Goal: Transaction & Acquisition: Purchase product/service

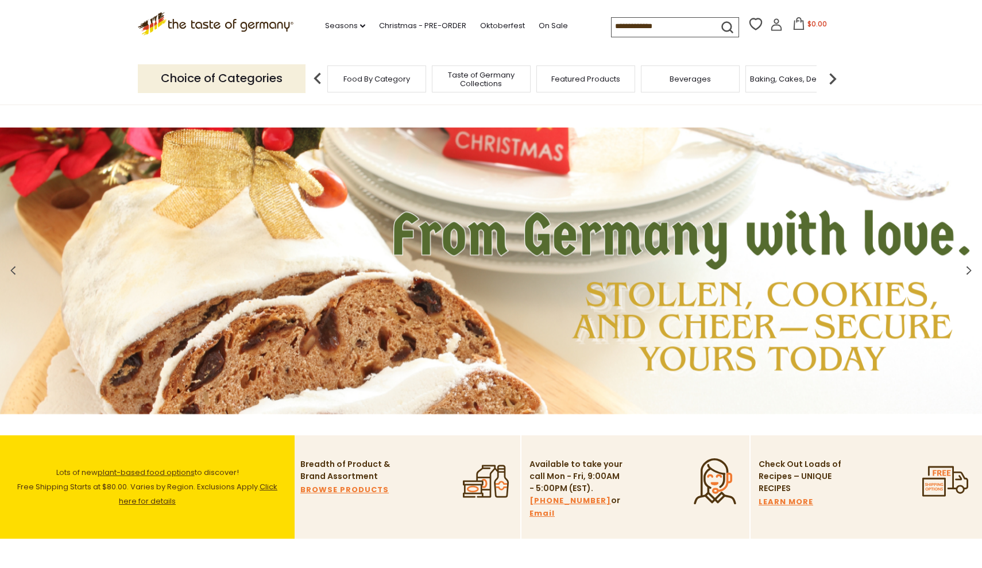
click at [638, 23] on input at bounding box center [660, 26] width 97 height 16
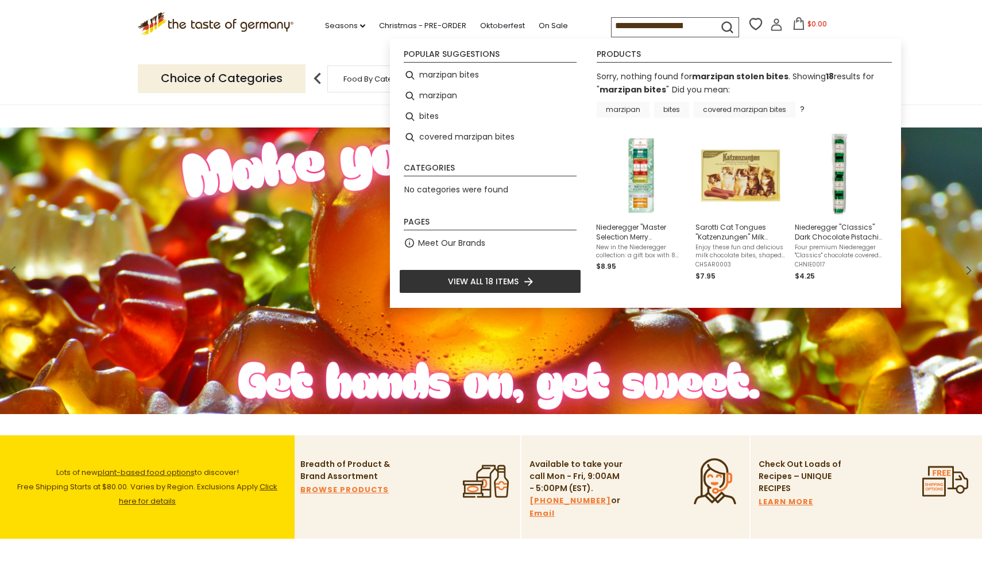
type input "**********"
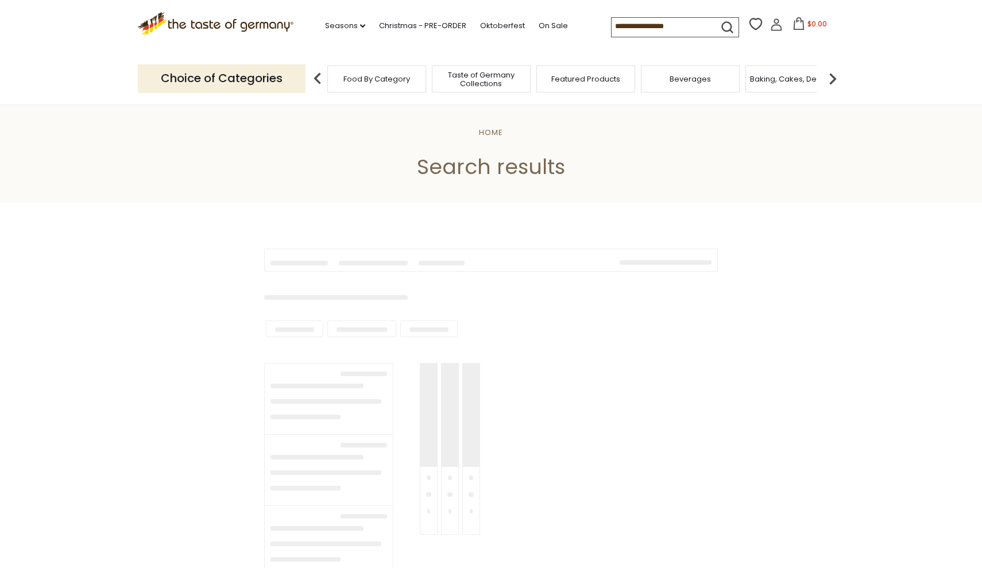
type input "**********"
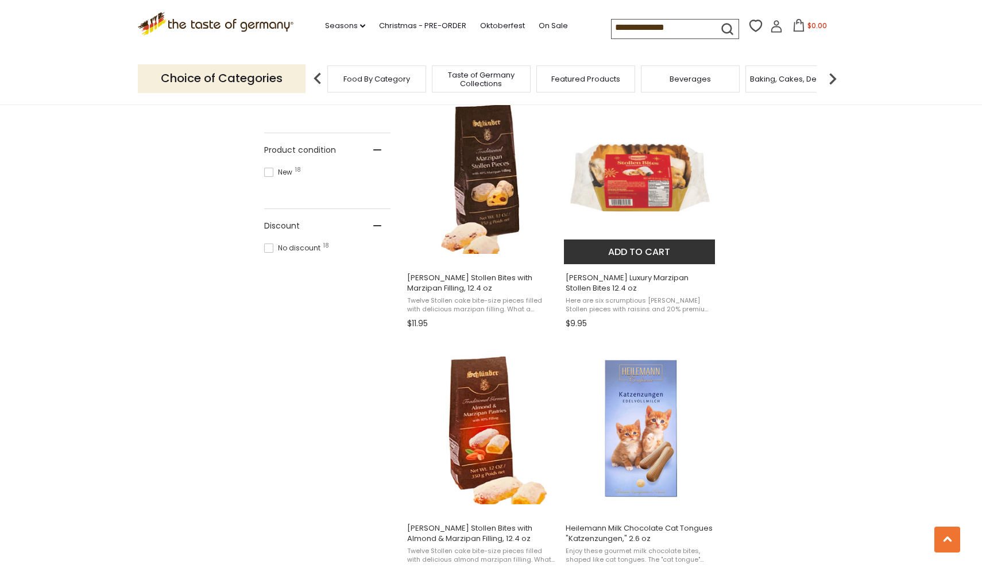
scroll to position [731, 0]
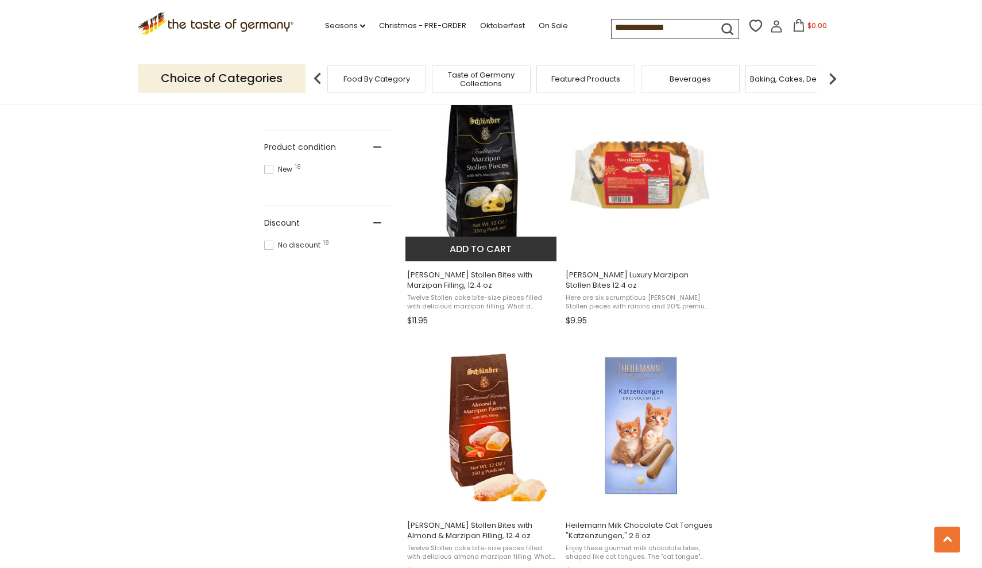
click at [496, 203] on img "Schluender Stollen Bites with Marzipan Filling, 12.4 oz" at bounding box center [482, 175] width 152 height 152
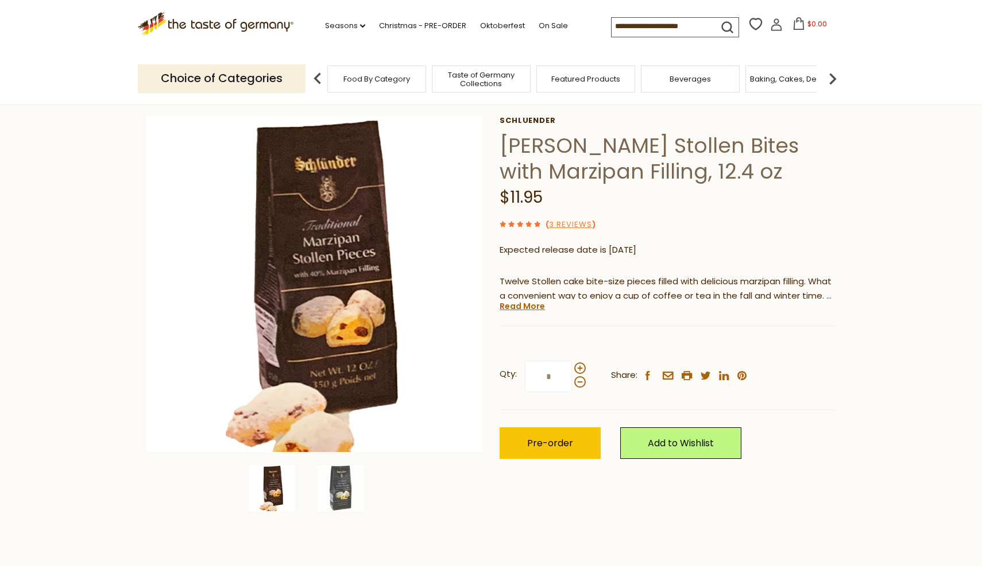
scroll to position [53, 0]
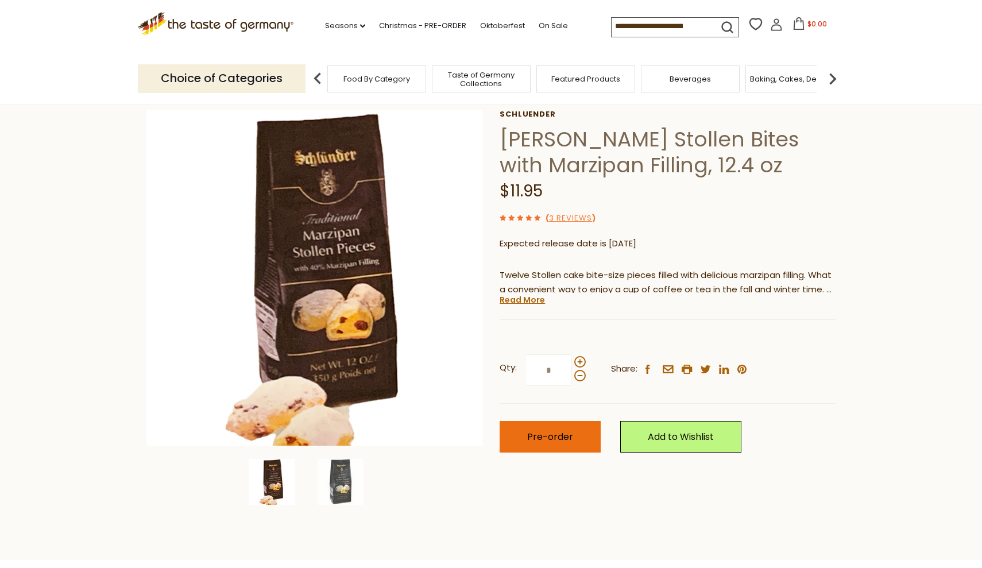
click at [523, 437] on button "Pre-order" at bounding box center [550, 437] width 101 height 32
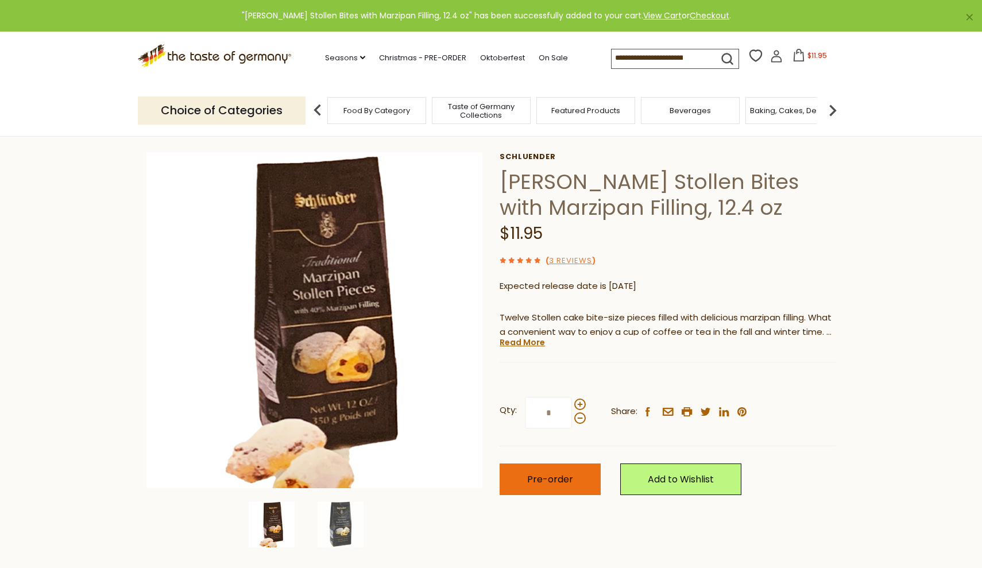
scroll to position [10, 0]
click at [379, 57] on link "Christmas - PRE-ORDER" at bounding box center [422, 58] width 87 height 13
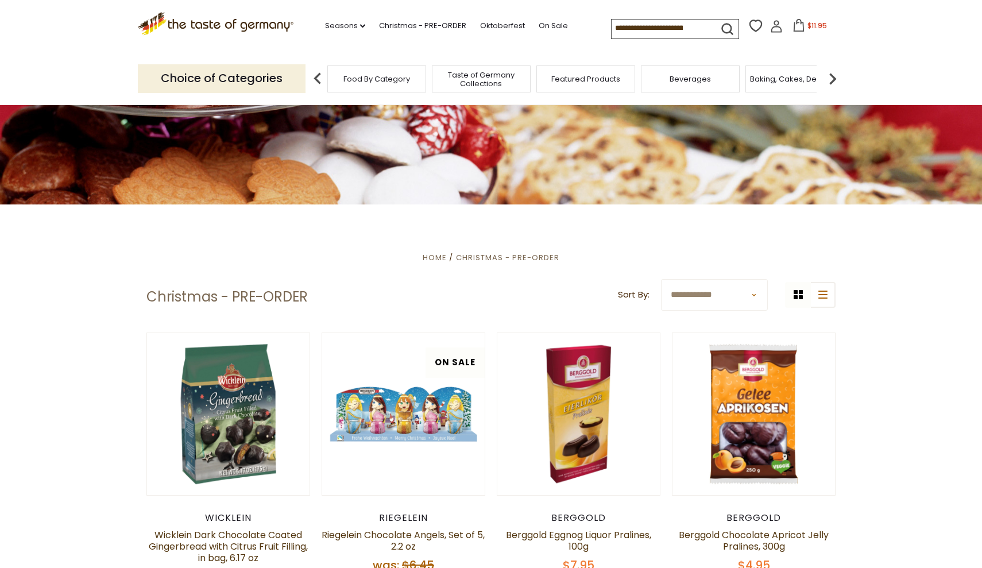
scroll to position [142, 0]
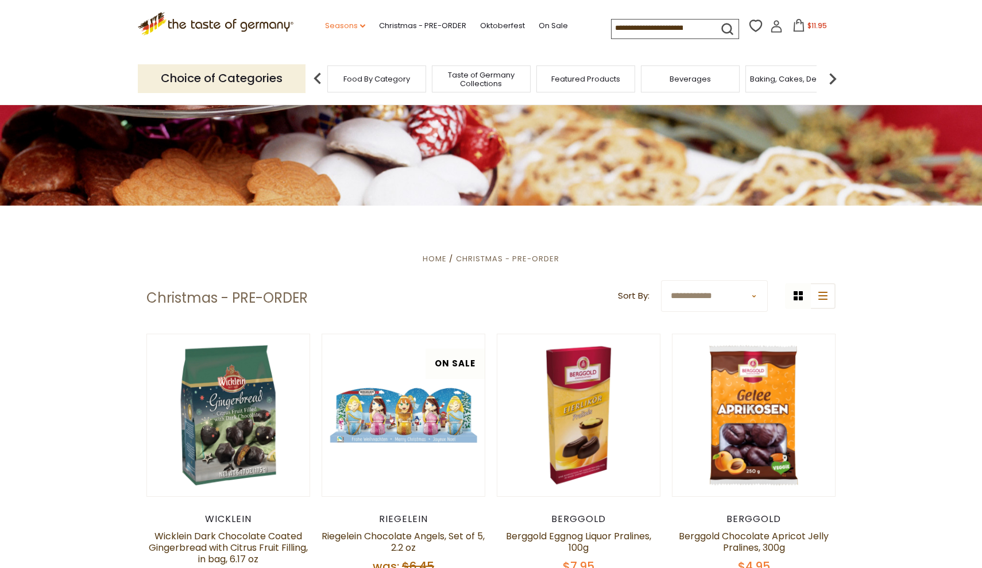
click at [325, 22] on link "Seasons dropdown_arrow" at bounding box center [345, 26] width 40 height 13
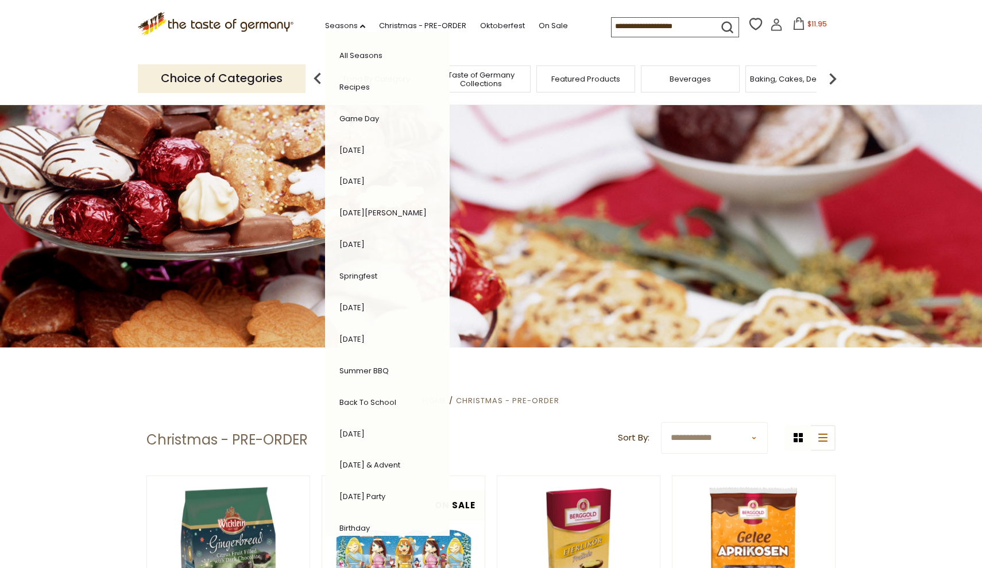
scroll to position [0, 0]
click at [480, 25] on link "Oktoberfest" at bounding box center [502, 26] width 45 height 13
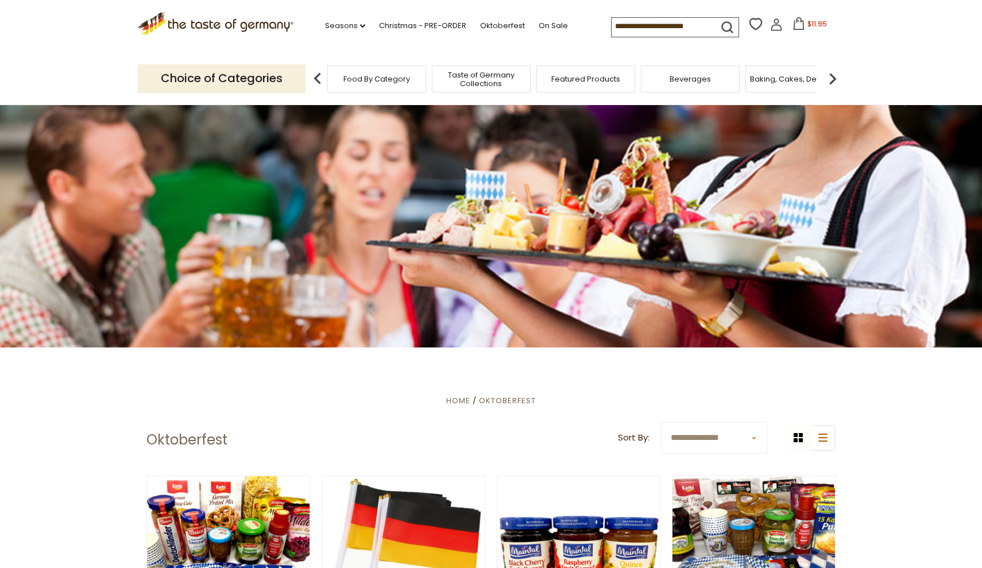
click at [833, 75] on img at bounding box center [833, 78] width 23 height 23
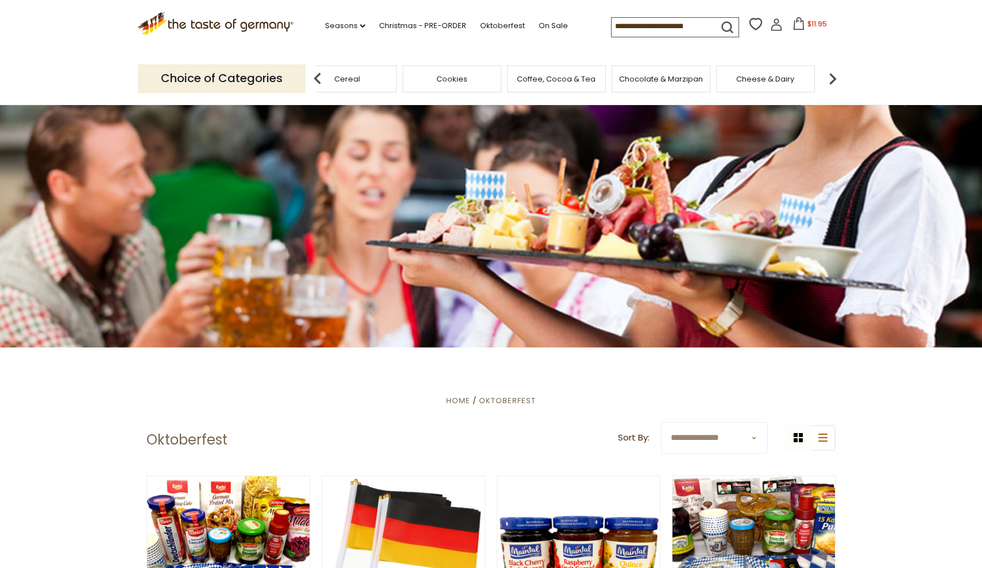
click at [833, 75] on img at bounding box center [833, 78] width 23 height 23
click at [622, 26] on input at bounding box center [660, 26] width 97 height 16
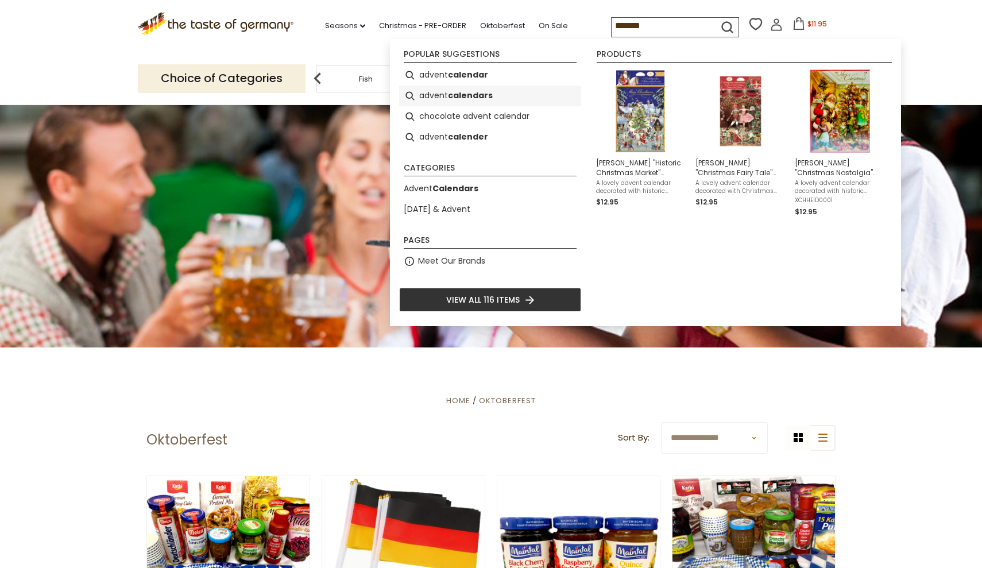
click at [499, 97] on li "advent calendars" at bounding box center [490, 96] width 182 height 21
type input "**********"
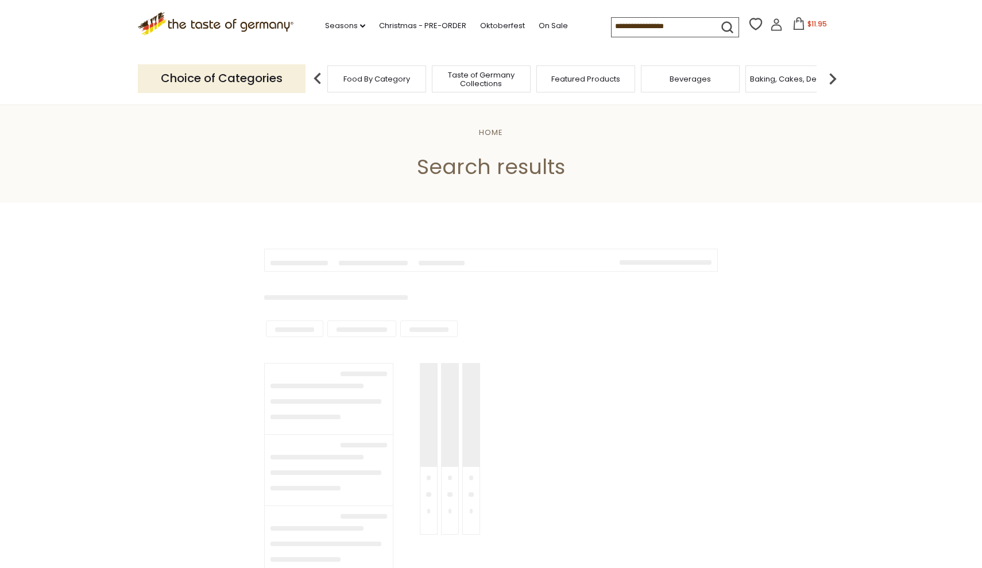
type input "**********"
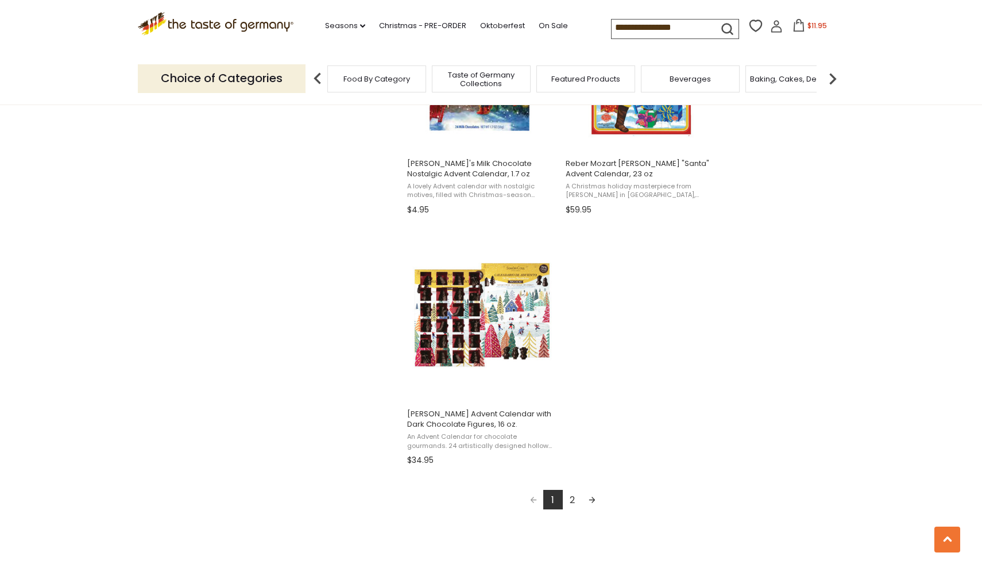
scroll to position [1849, 0]
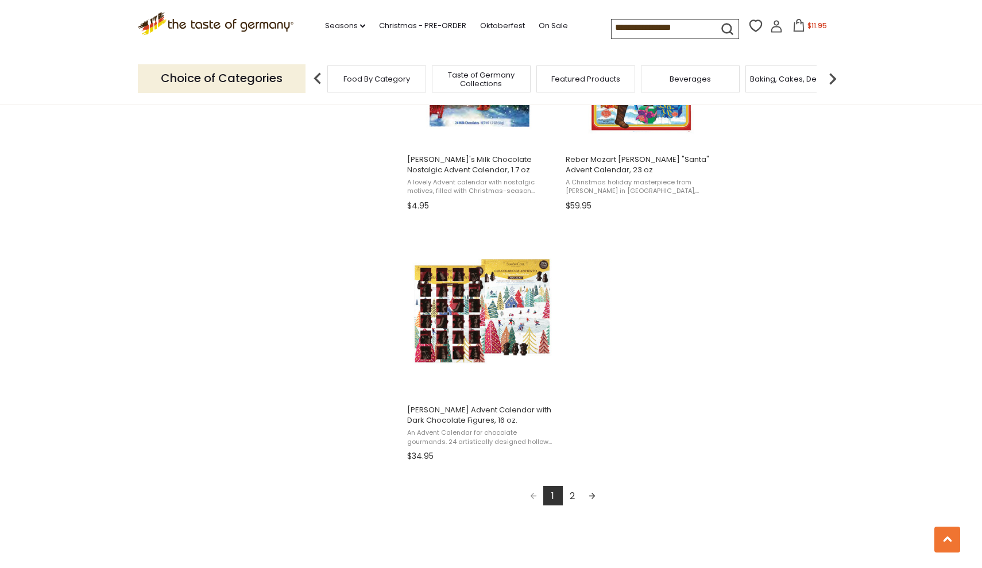
click at [573, 491] on link "2" at bounding box center [573, 496] width 20 height 20
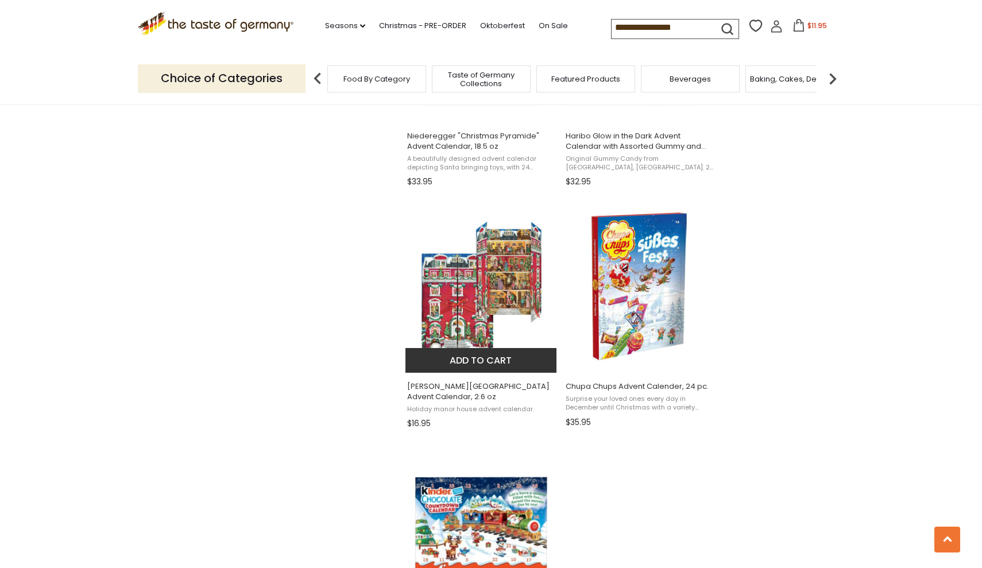
scroll to position [1638, 0]
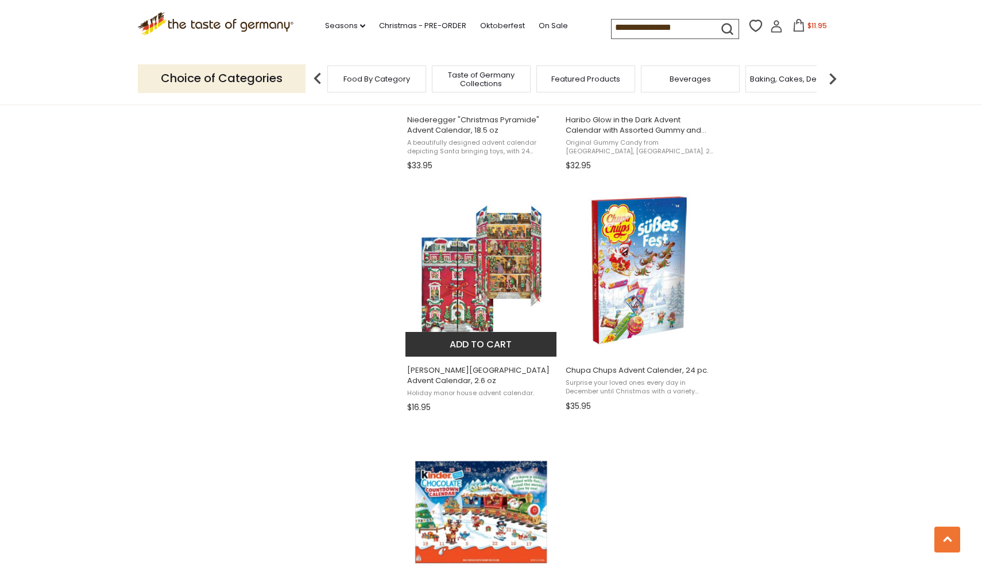
click at [468, 267] on img "Windel Manor House Advent Calendar, 2.6 oz" at bounding box center [482, 270] width 152 height 152
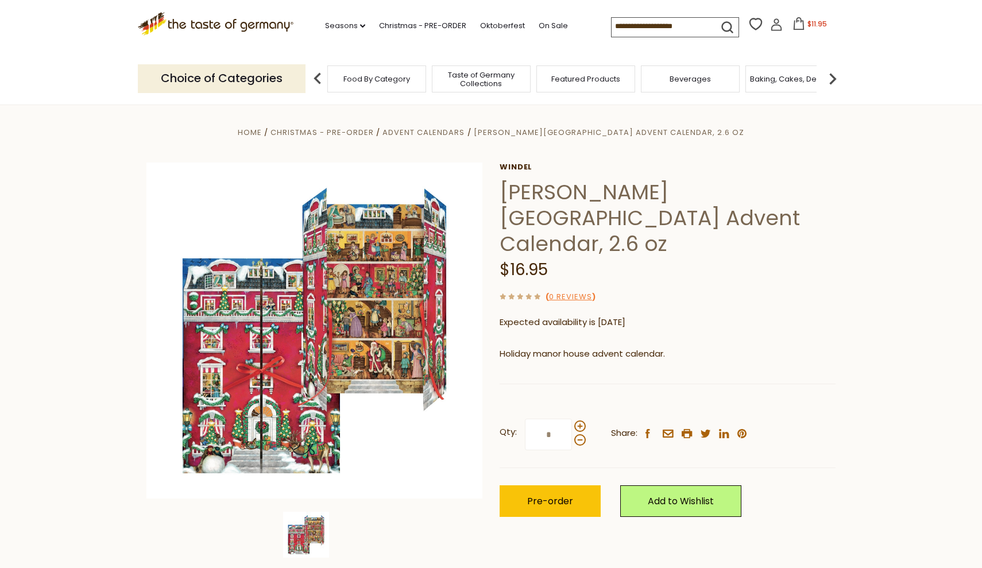
scroll to position [49, 0]
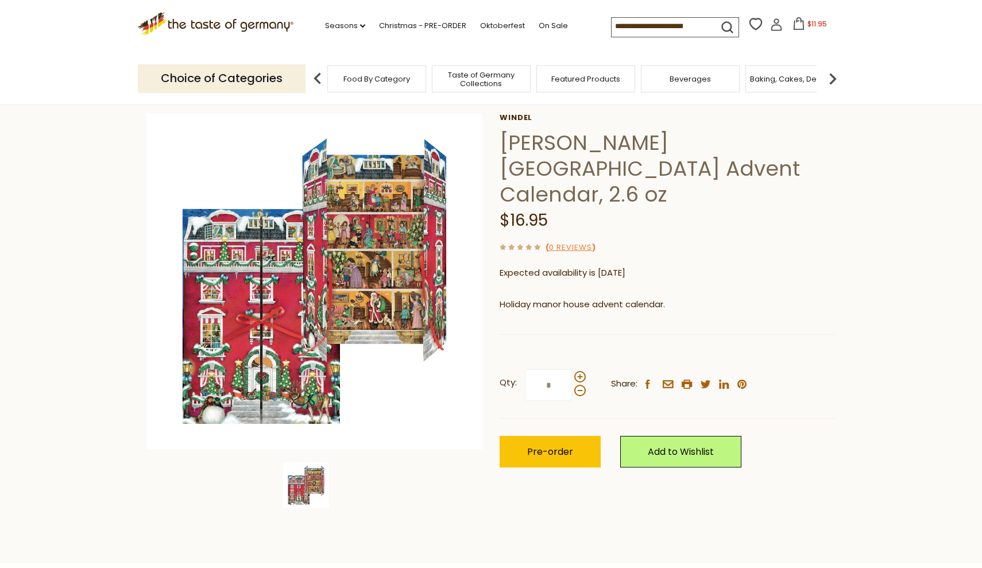
click at [318, 476] on img at bounding box center [306, 486] width 46 height 46
click at [551, 445] on span "Pre-order" at bounding box center [550, 451] width 46 height 13
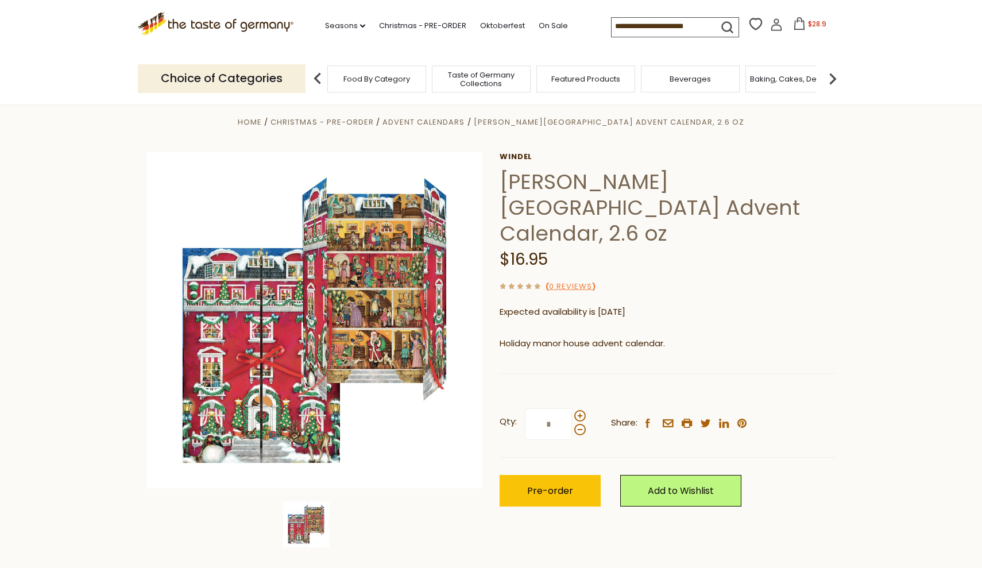
scroll to position [10, 0]
